Goal: Navigation & Orientation: Find specific page/section

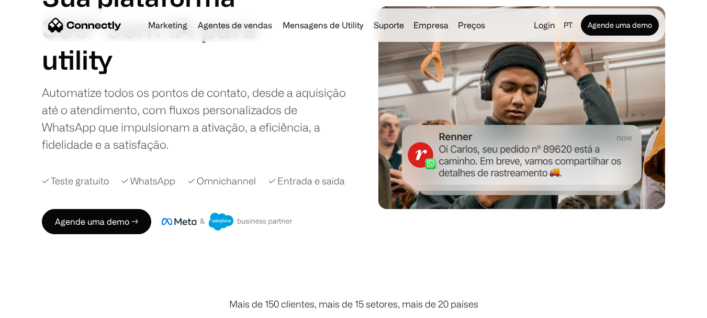
scroll to position [105, 0]
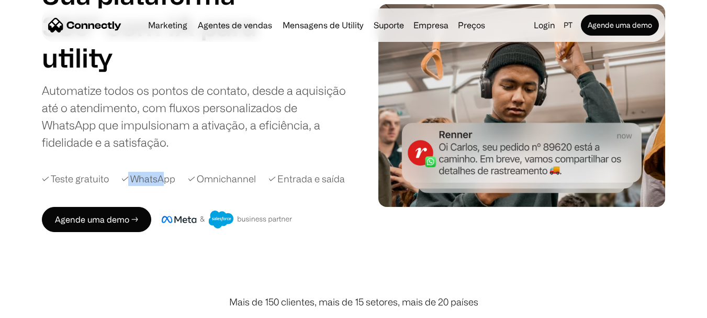
drag, startPoint x: 132, startPoint y: 180, endPoint x: 160, endPoint y: 179, distance: 28.3
click at [160, 179] on div "✓ WhatsApp" at bounding box center [148, 179] width 54 height 14
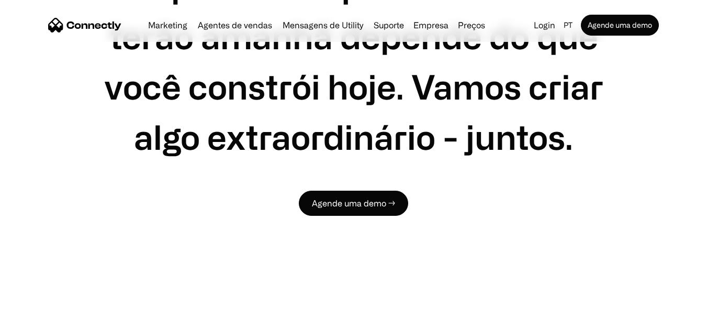
scroll to position [3561, 0]
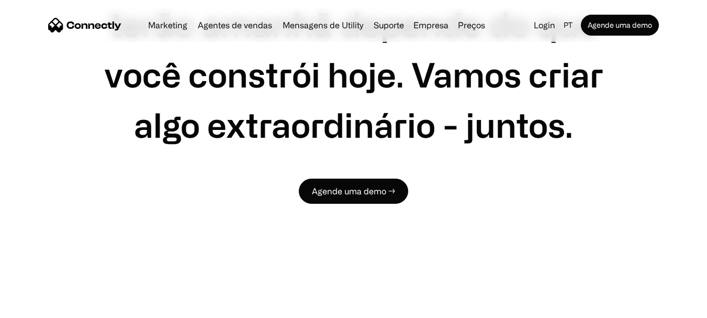
click at [227, 32] on nav "Marketing Agentes de vendas Mensagens de Utility Suporte Empresa Sobre nós Carr…" at bounding box center [353, 25] width 611 height 21
click at [235, 27] on link "Agentes de vendas" at bounding box center [235, 25] width 83 height 8
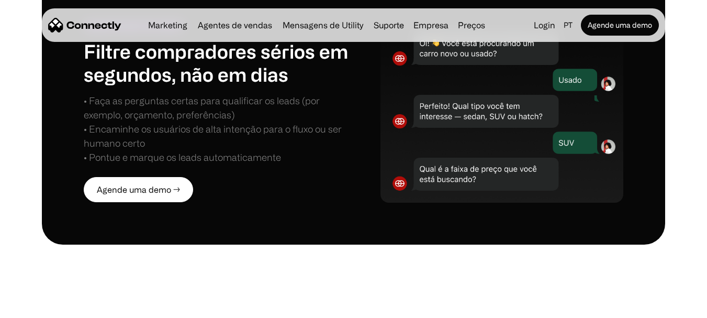
scroll to position [943, 0]
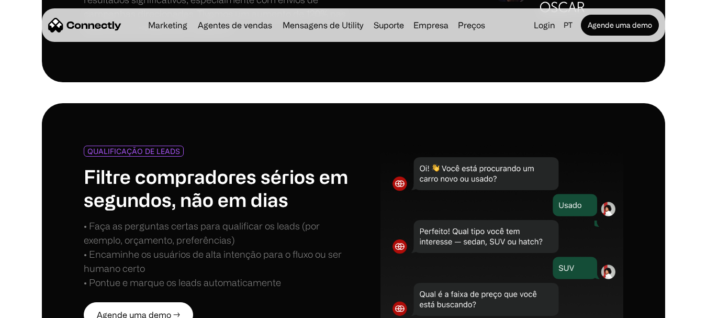
click at [199, 28] on link "Agentes de vendas" at bounding box center [235, 25] width 83 height 8
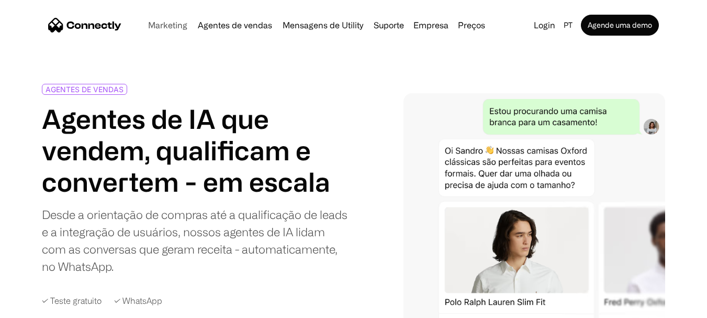
click at [146, 21] on link "Marketing" at bounding box center [168, 25] width 48 height 8
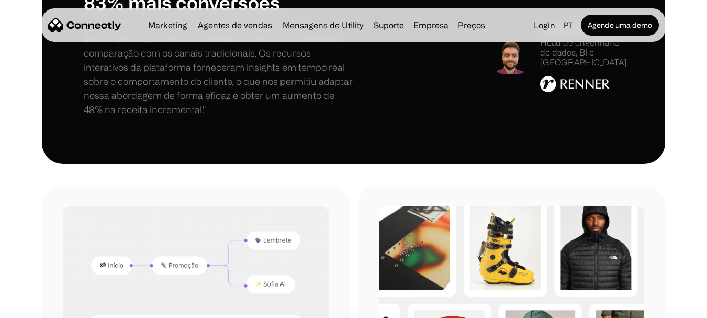
scroll to position [838, 0]
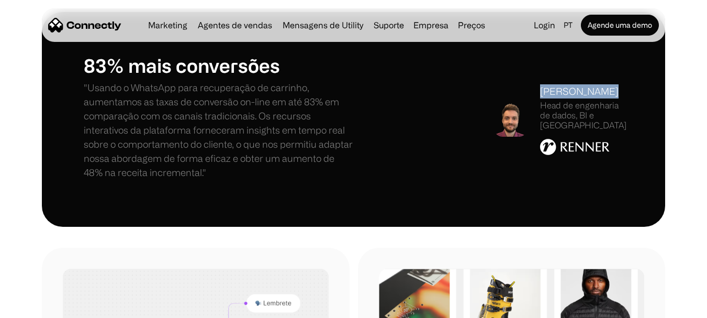
drag, startPoint x: 541, startPoint y: 97, endPoint x: 612, endPoint y: 101, distance: 71.3
click at [612, 98] on div "Rodrigo Spohr" at bounding box center [583, 91] width 86 height 14
copy div "Rodrigo Spohr"
